Goal: Task Accomplishment & Management: Manage account settings

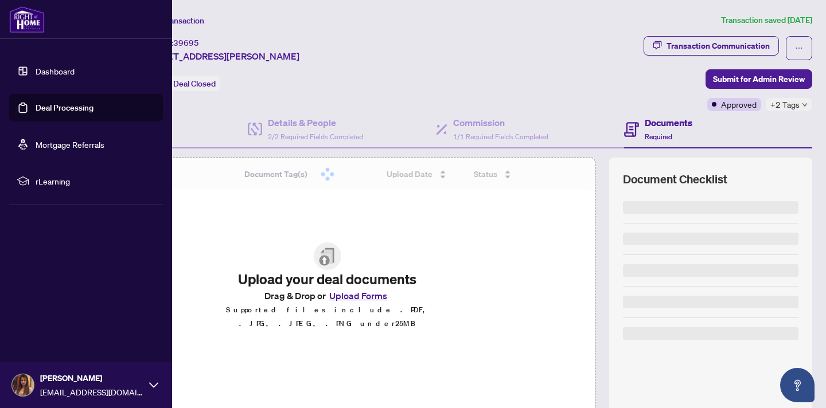
click at [40, 103] on link "Deal Processing" at bounding box center [65, 108] width 58 height 10
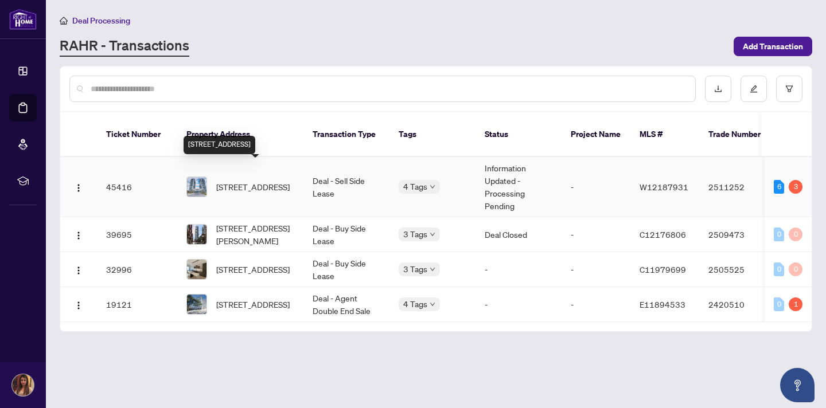
click at [262, 181] on span "[STREET_ADDRESS]" at bounding box center [252, 187] width 73 height 13
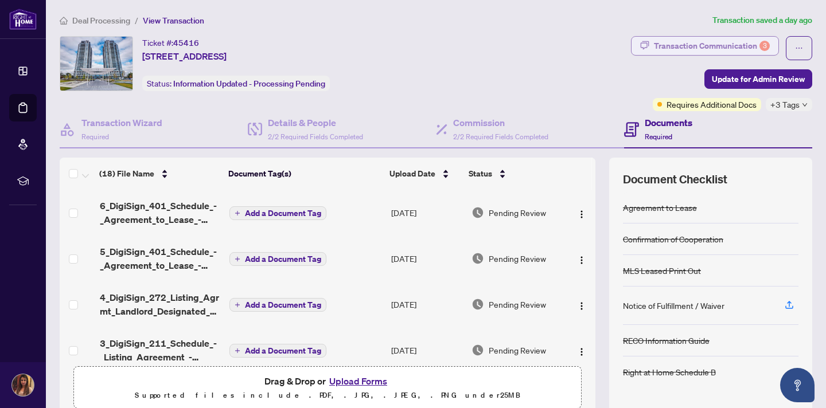
click at [656, 45] on div "Transaction Communication 3" at bounding box center [712, 46] width 116 height 18
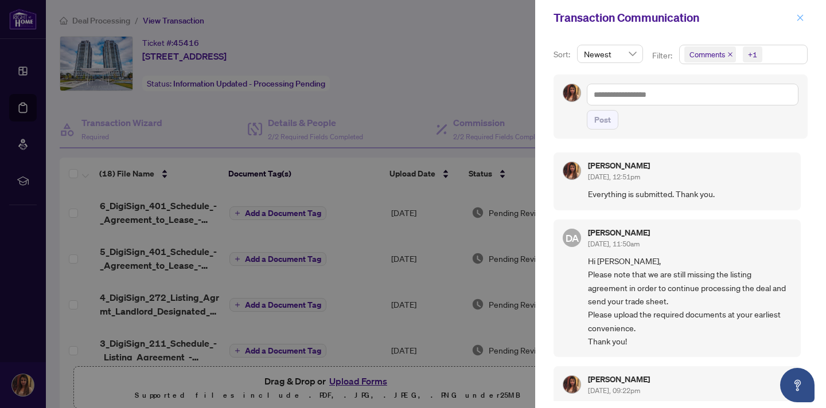
click at [803, 17] on icon "close" at bounding box center [800, 18] width 8 height 8
